Goal: Information Seeking & Learning: Check status

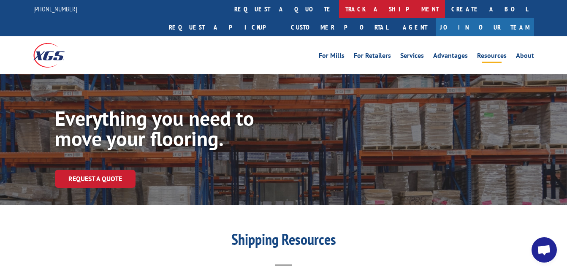
click at [339, 9] on link "track a shipment" at bounding box center [392, 9] width 106 height 18
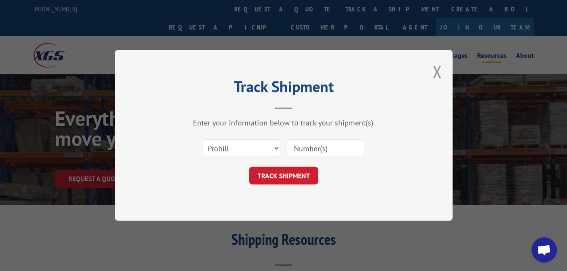
click at [314, 149] on input at bounding box center [326, 149] width 78 height 18
type input "17693326"
click at [299, 180] on button "TRACK SHIPMENT" at bounding box center [283, 176] width 69 height 18
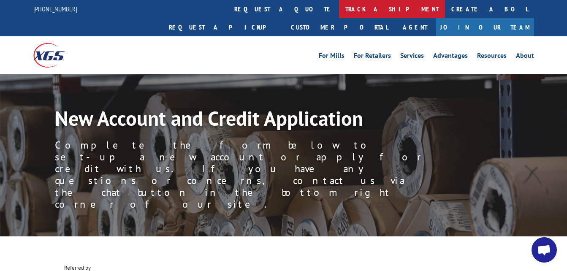
click at [339, 11] on link "track a shipment" at bounding box center [392, 9] width 106 height 18
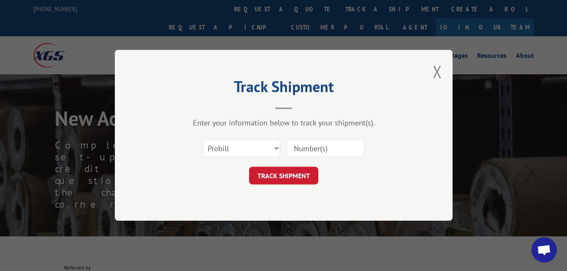
click at [309, 151] on input at bounding box center [326, 149] width 78 height 18
type input "17693326"
click at [289, 179] on button "TRACK SHIPMENT" at bounding box center [283, 176] width 69 height 18
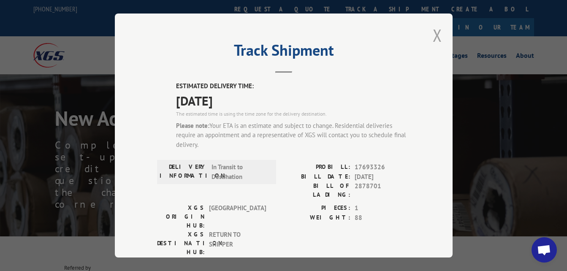
click at [433, 37] on button "Close modal" at bounding box center [437, 35] width 9 height 22
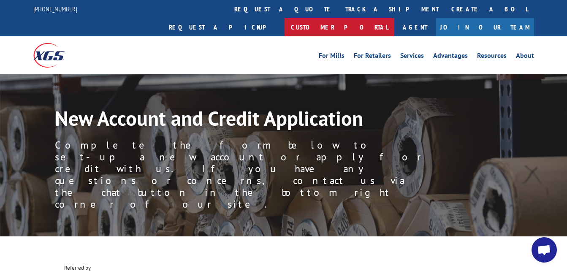
click at [394, 18] on link "Customer Portal" at bounding box center [340, 27] width 110 height 18
